Goal: Entertainment & Leisure: Consume media (video, audio)

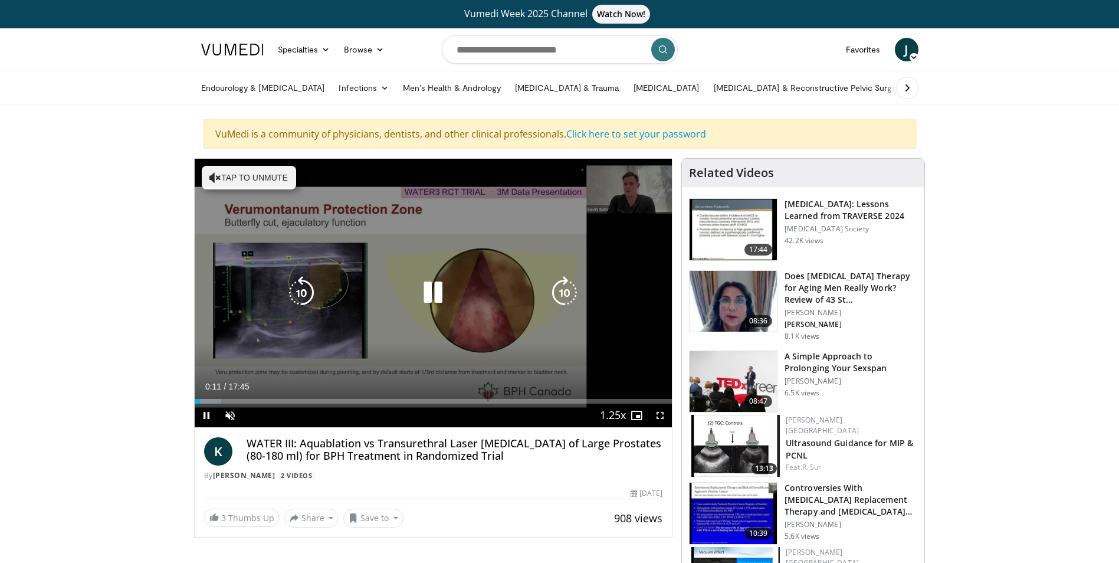
click at [216, 170] on button "Tap to unmute" at bounding box center [249, 178] width 94 height 24
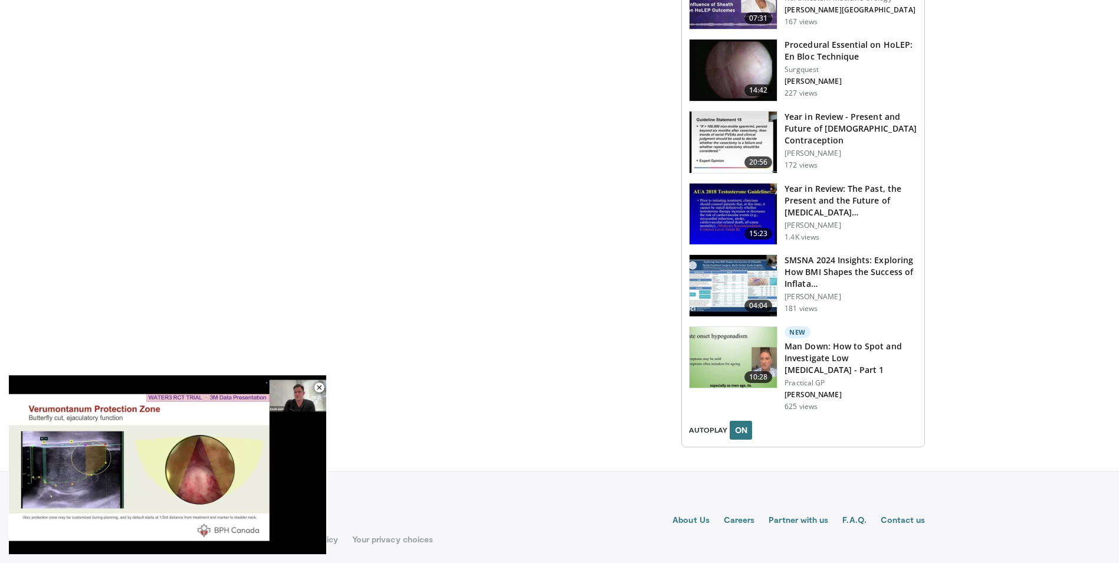
scroll to position [1255, 0]
